Goal: Transaction & Acquisition: Purchase product/service

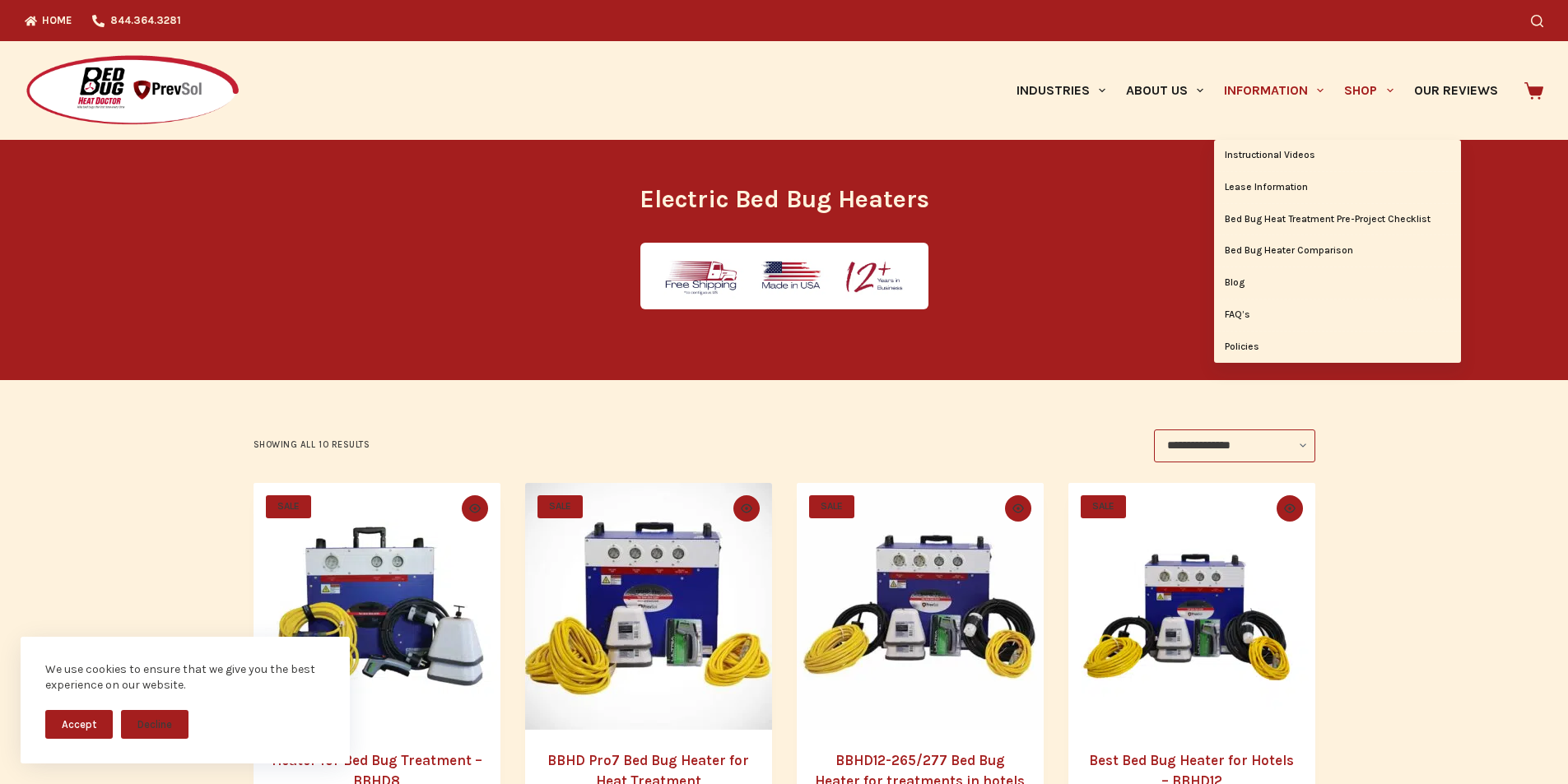
click at [1214, 115] on link "Information" at bounding box center [1274, 90] width 121 height 99
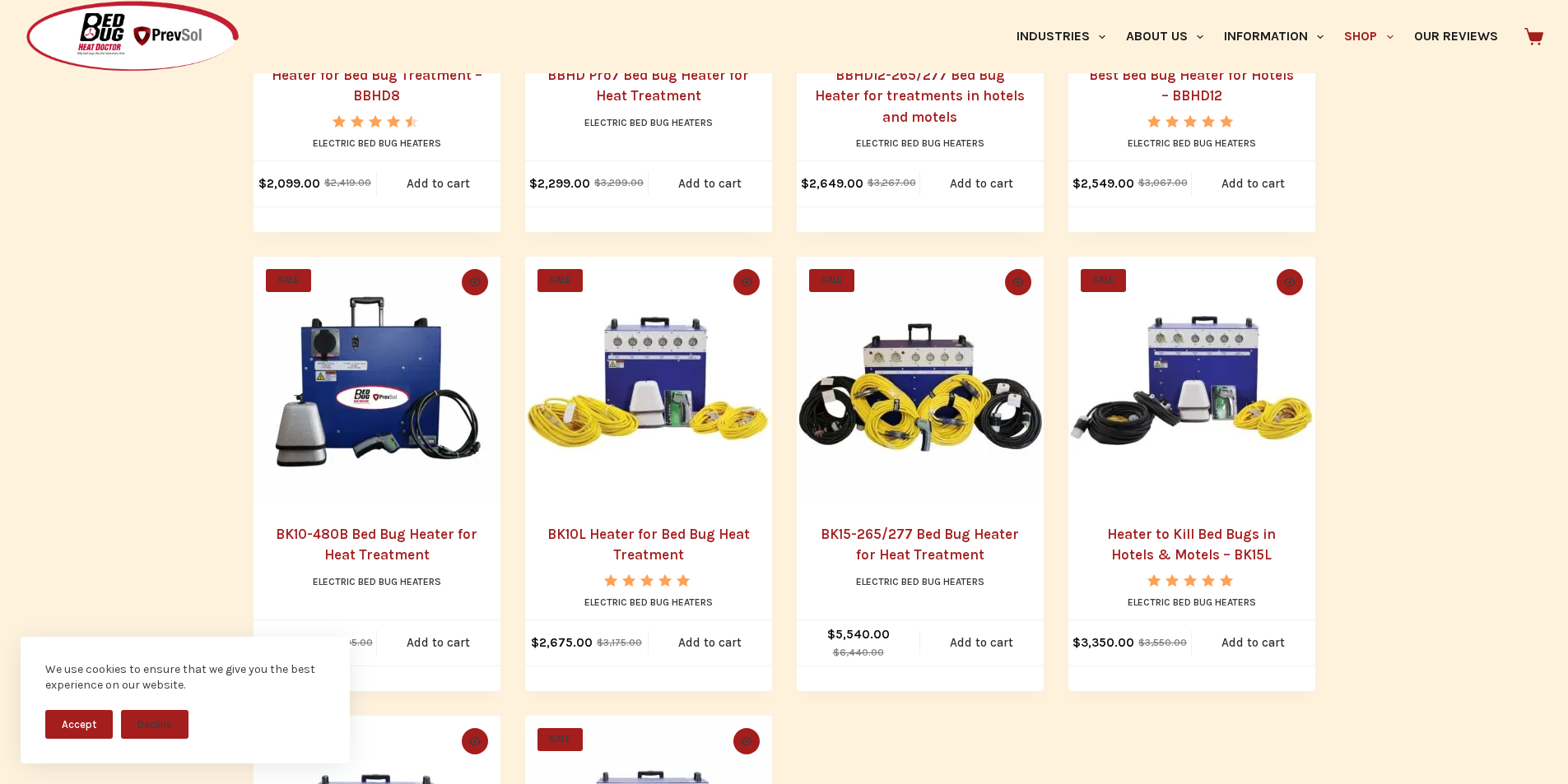
scroll to position [720, 0]
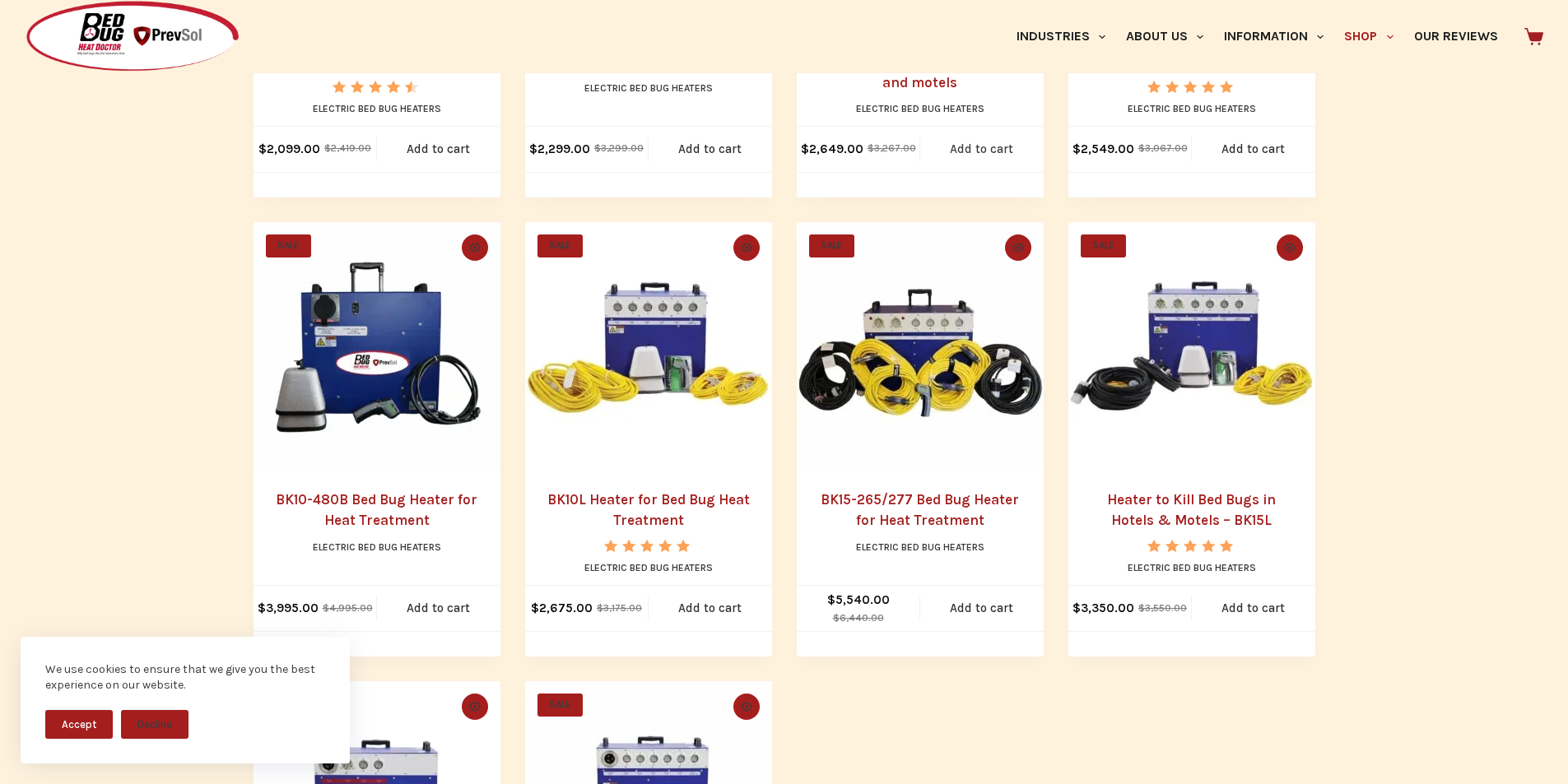
click at [993, 171] on link "Add to cart" at bounding box center [981, 149] width 123 height 45
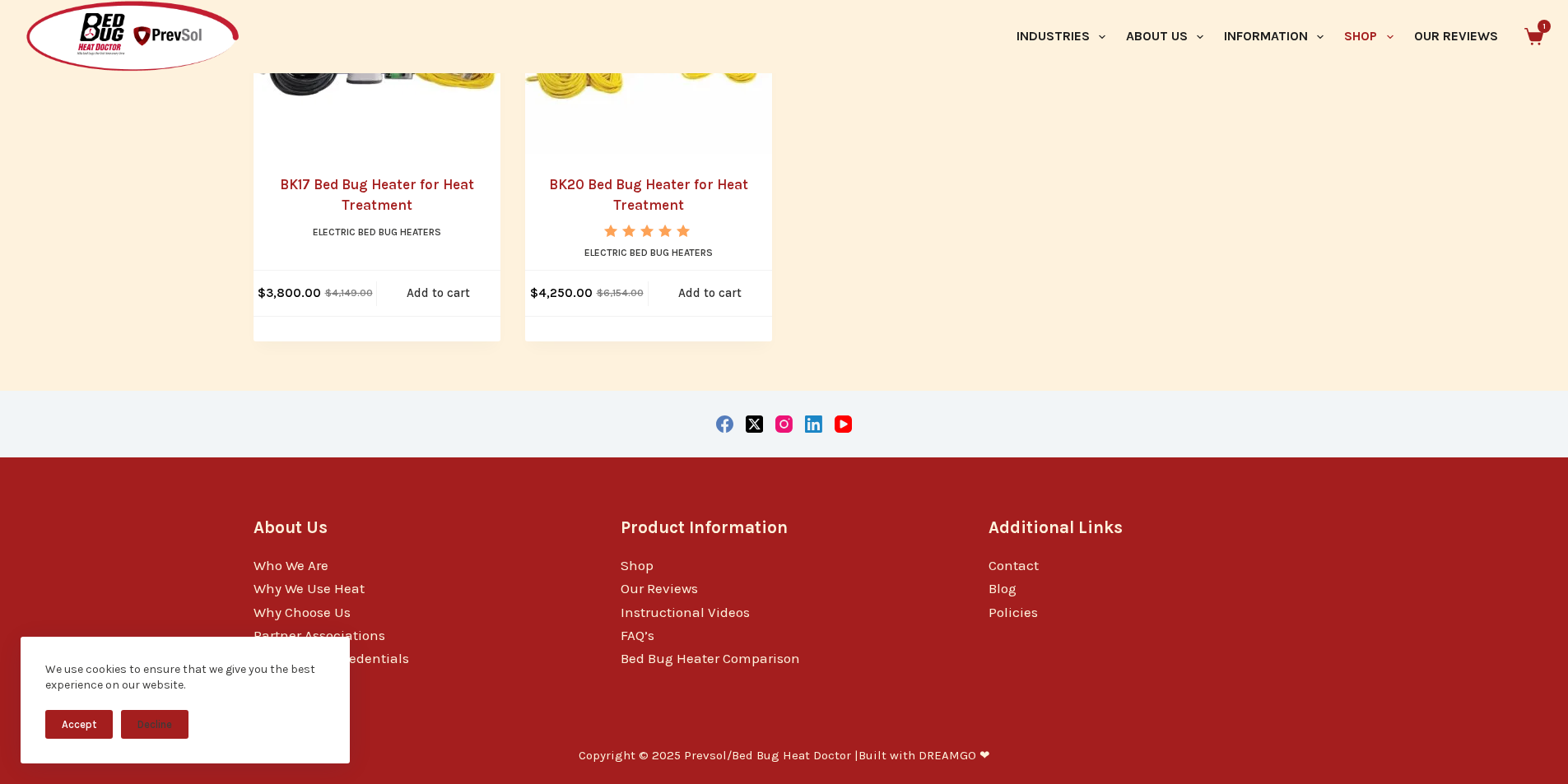
scroll to position [1715, 0]
click at [274, 606] on link "Why Choose Us" at bounding box center [301, 612] width 97 height 17
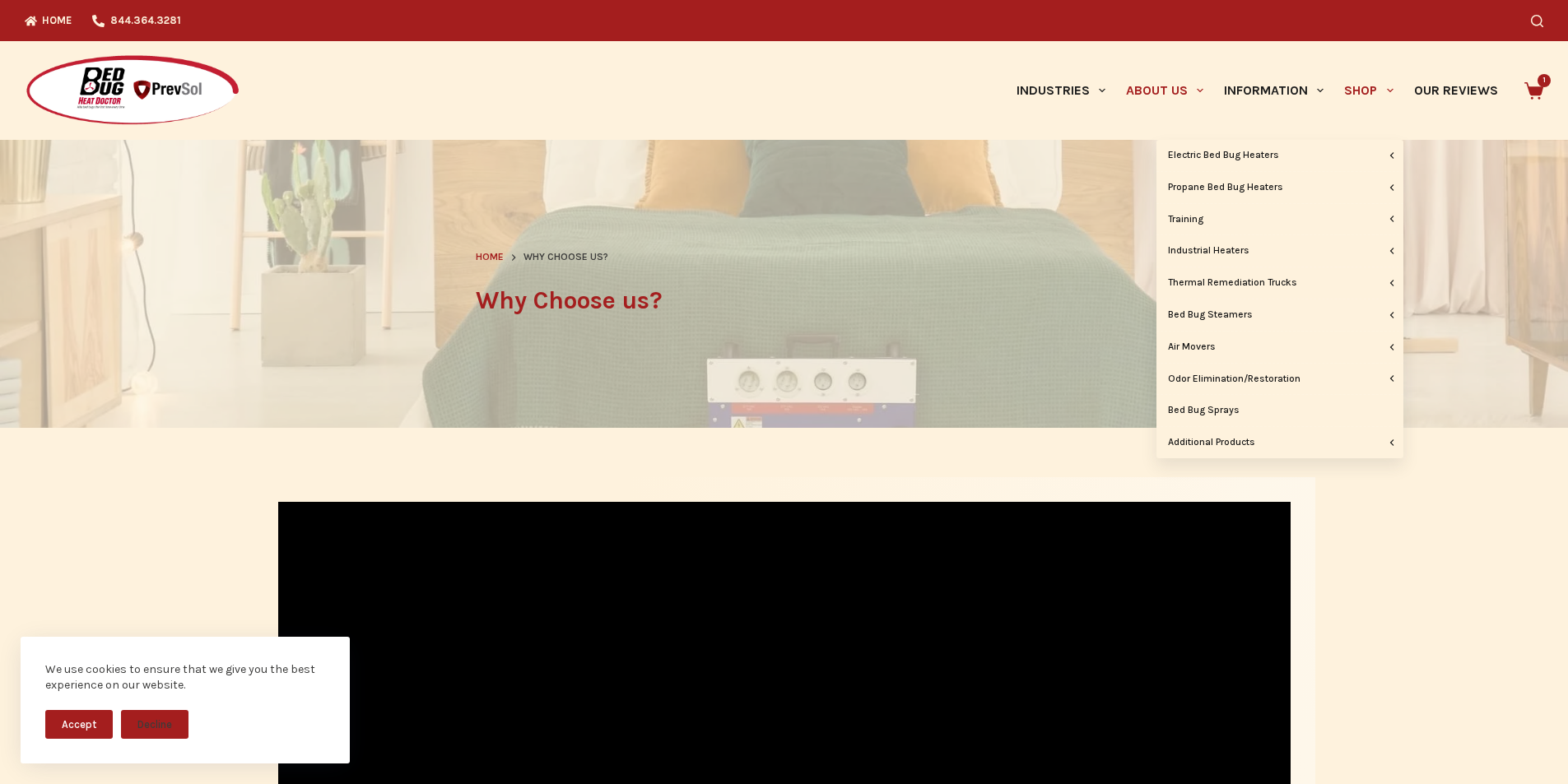
click at [1334, 86] on link "Shop" at bounding box center [1369, 90] width 70 height 99
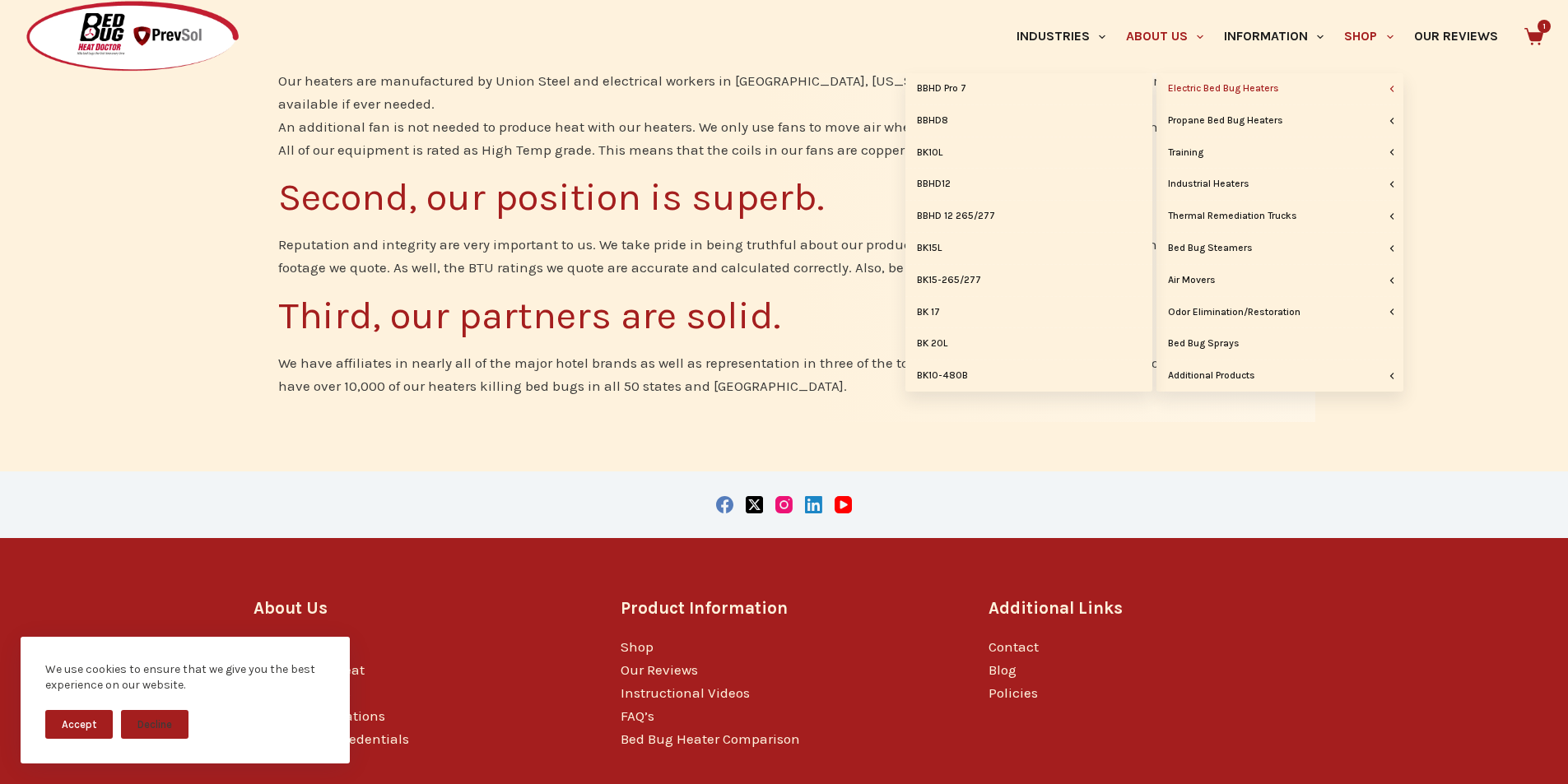
scroll to position [1224, 0]
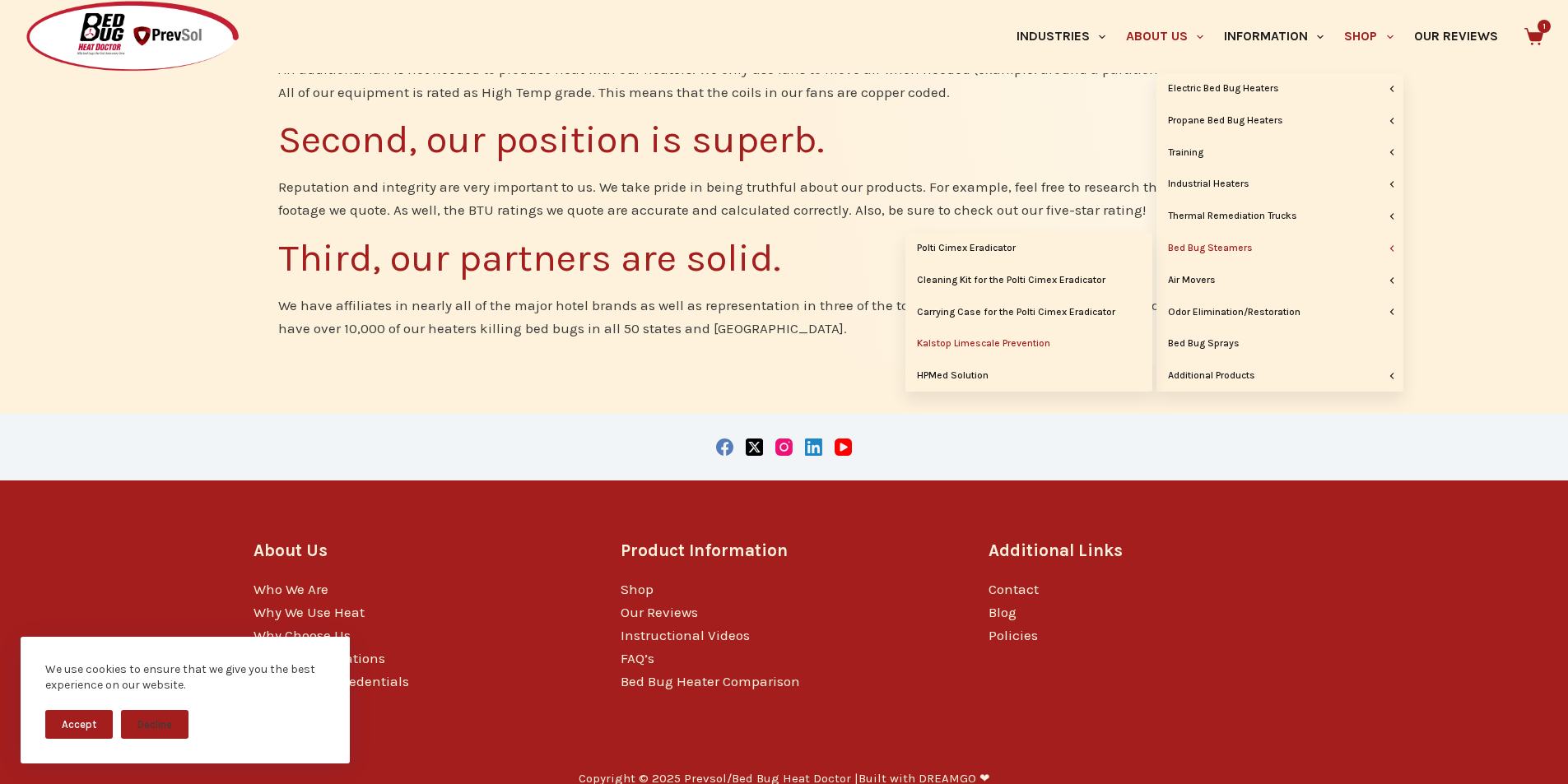
click at [1067, 335] on link "Kalstop Limescale Prevention" at bounding box center [1028, 344] width 247 height 32
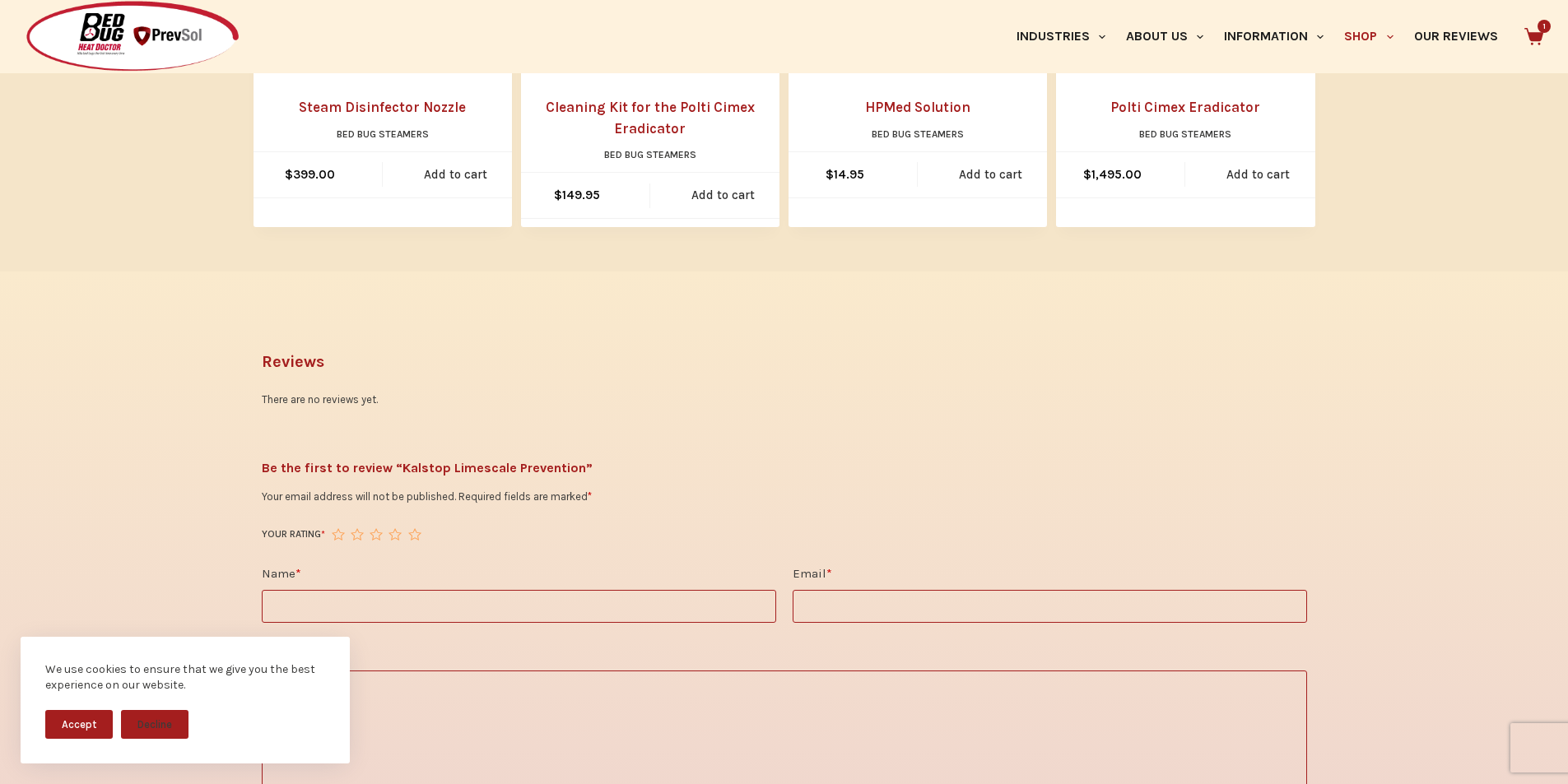
scroll to position [1096, 0]
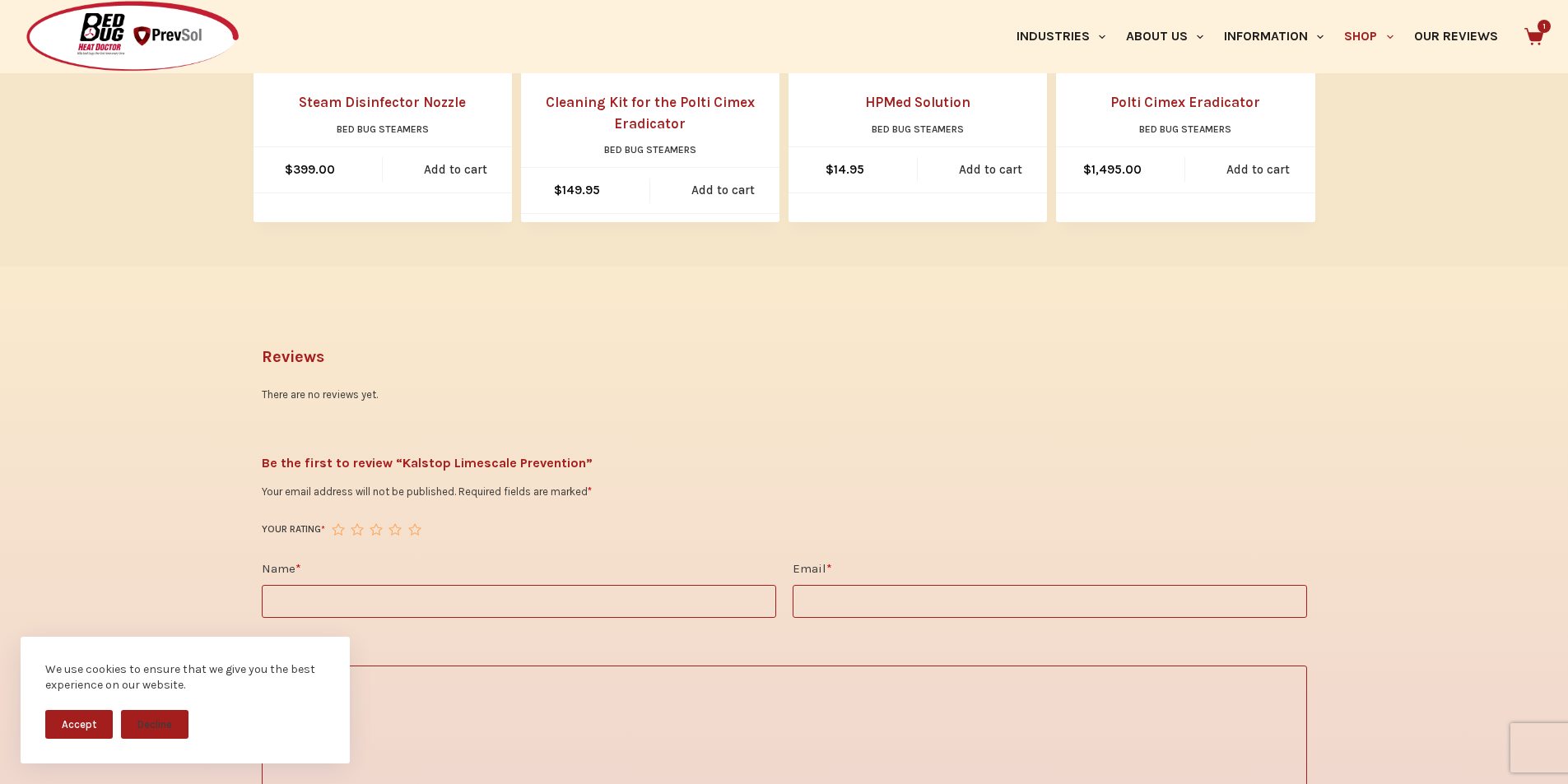
click at [384, 604] on input "Name *" at bounding box center [518, 601] width 515 height 33
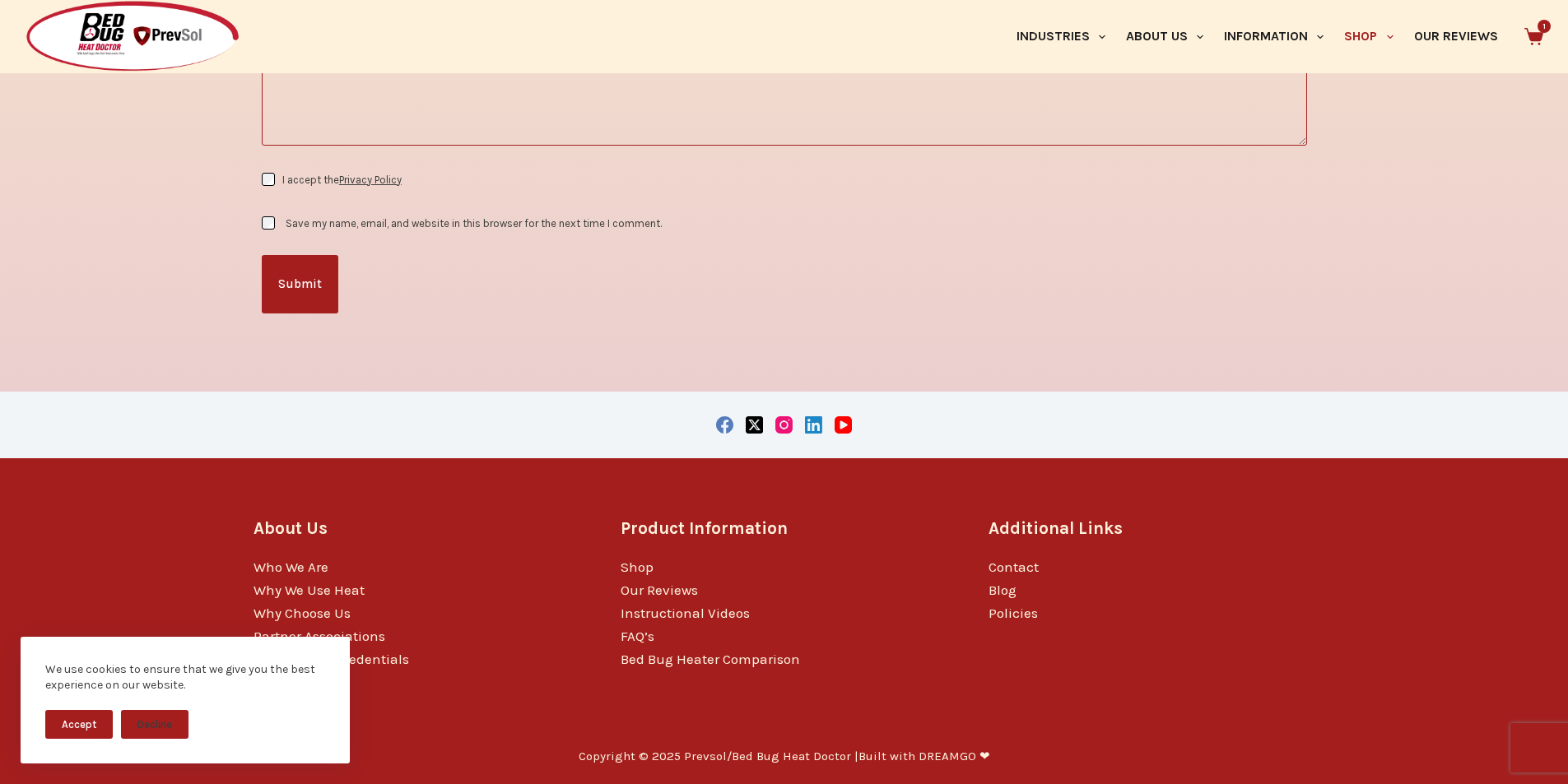
scroll to position [1758, 0]
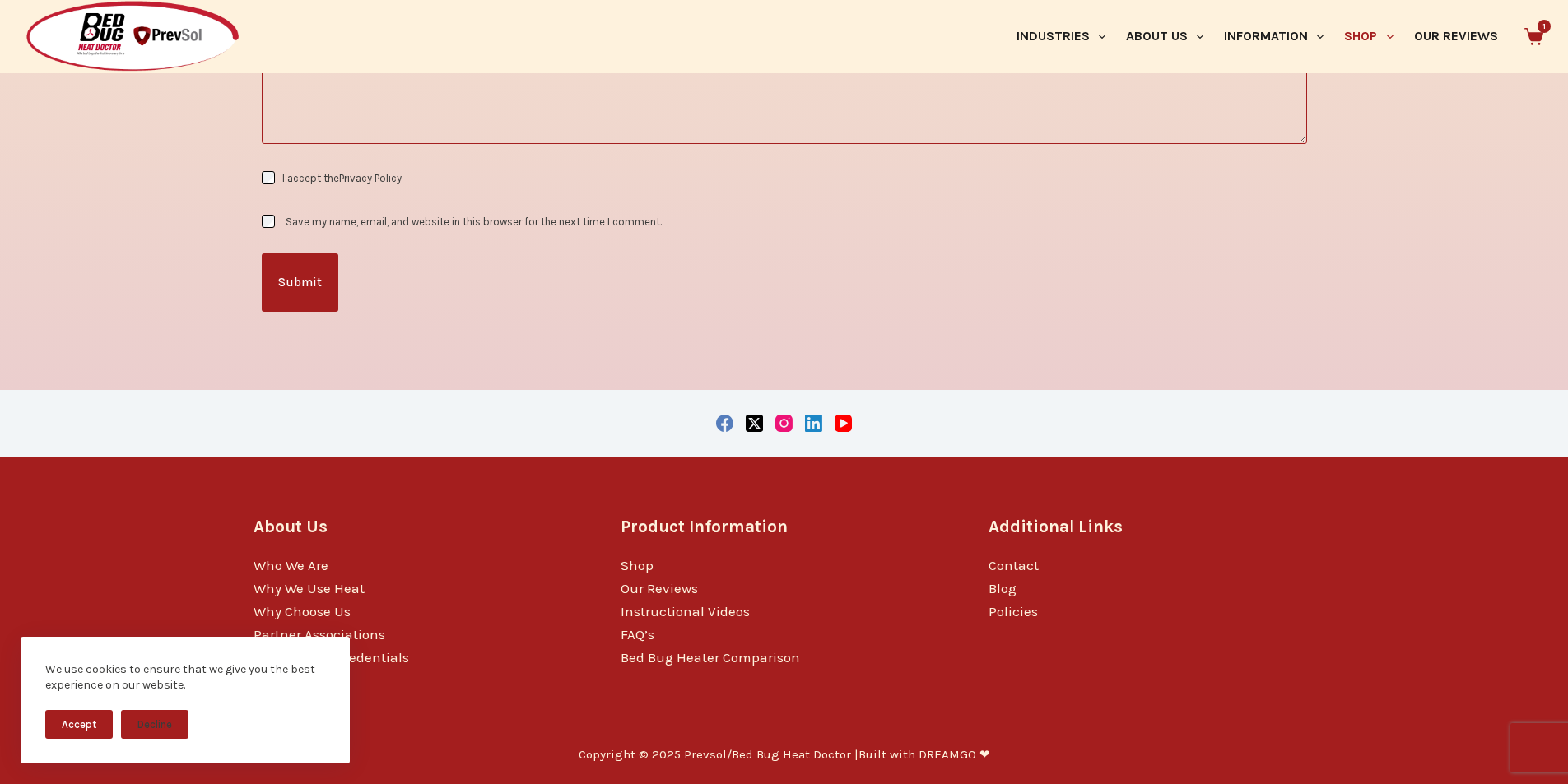
type input "****"
click at [946, 779] on div "Copyright © 2025 Prevsol/Bed Bug Heat Doctor | Built with DREAMGO ❤" at bounding box center [784, 755] width 1062 height 57
click at [583, 779] on div "Copyright © 2025 Prevsol/Bed Bug Heat Doctor | Built with DREAMGO ❤" at bounding box center [784, 755] width 1062 height 57
click at [288, 180] on label "I accept the Privacy Policy" at bounding box center [341, 177] width 120 height 12
click at [325, 217] on label "Save my name, email, and website in this browser for the next time I comment." at bounding box center [474, 221] width 376 height 12
